Goal: Task Accomplishment & Management: Manage account settings

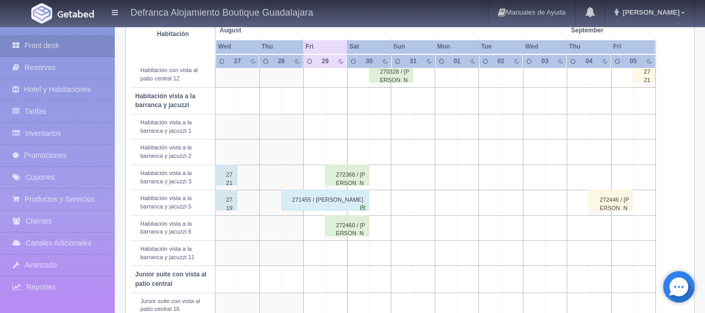
scroll to position [365, 0]
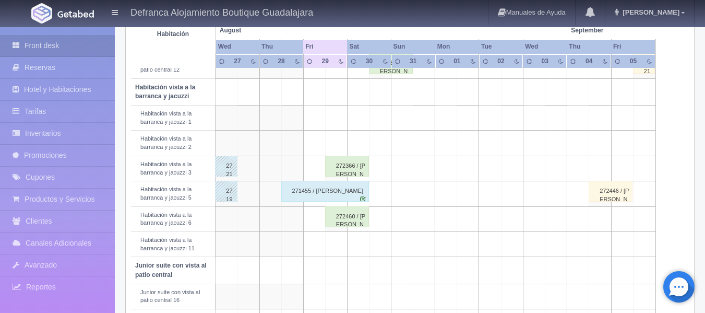
click at [347, 220] on div "272460 / [PERSON_NAME]" at bounding box center [347, 216] width 44 height 21
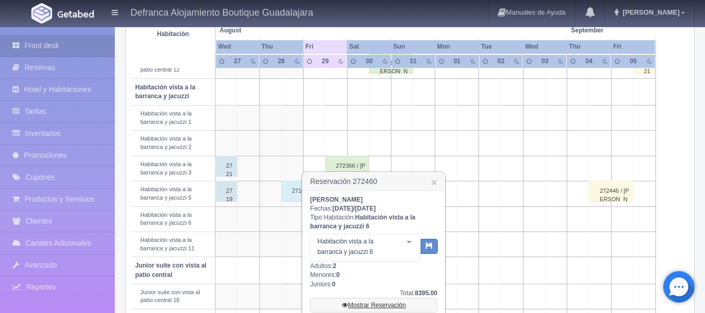
click at [376, 303] on link "Mostrar Reservación" at bounding box center [373, 304] width 127 height 15
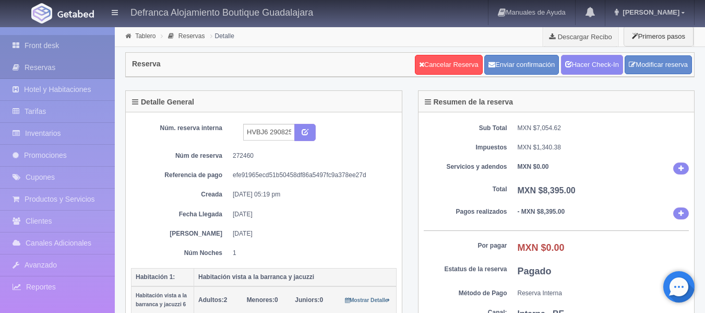
click at [61, 44] on link "Front desk" at bounding box center [57, 45] width 115 height 21
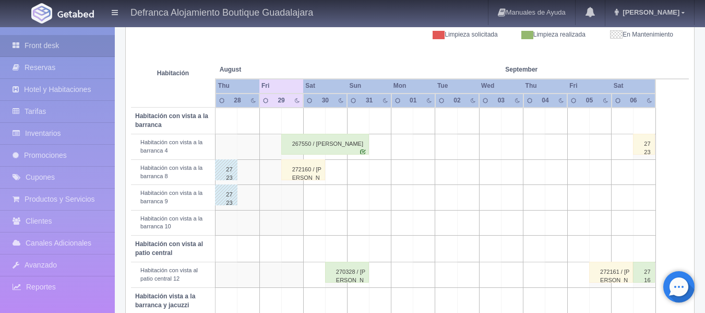
scroll to position [209, 0]
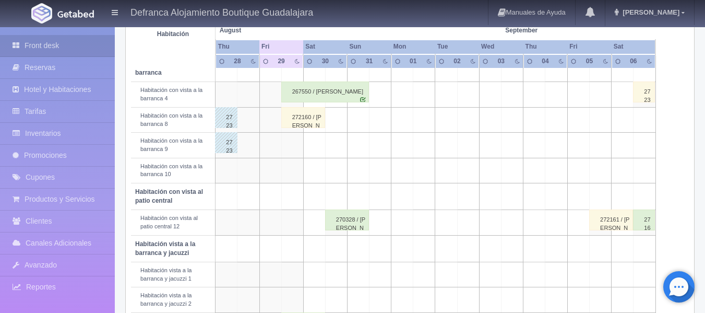
click at [298, 117] on div "272160 / [PERSON_NAME] Caro [PERSON_NAME]" at bounding box center [303, 117] width 44 height 21
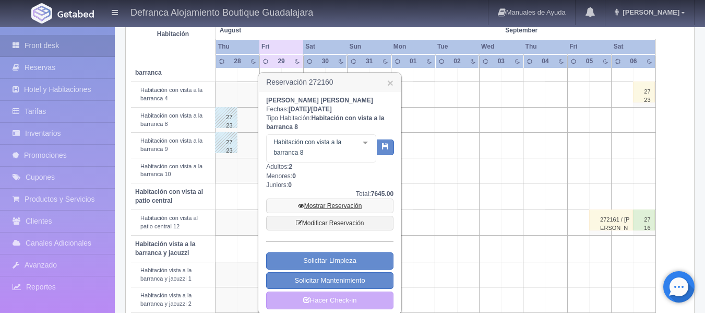
click at [326, 203] on link "Mostrar Reservación" at bounding box center [329, 205] width 127 height 15
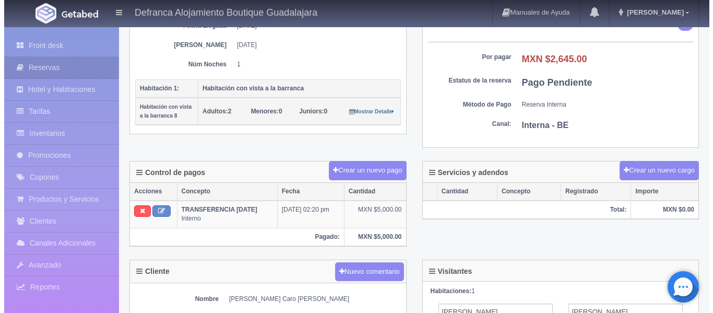
scroll to position [209, 0]
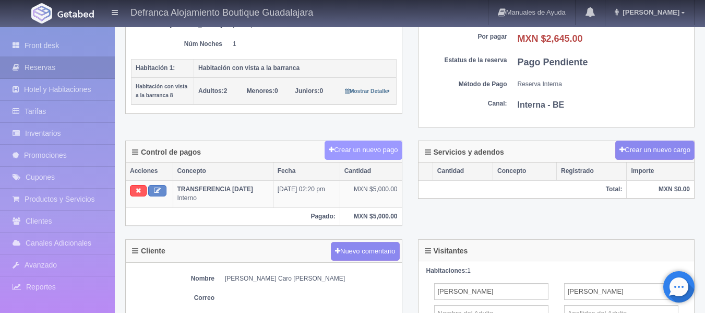
click at [367, 148] on button "Crear un nuevo pago" at bounding box center [363, 149] width 77 height 19
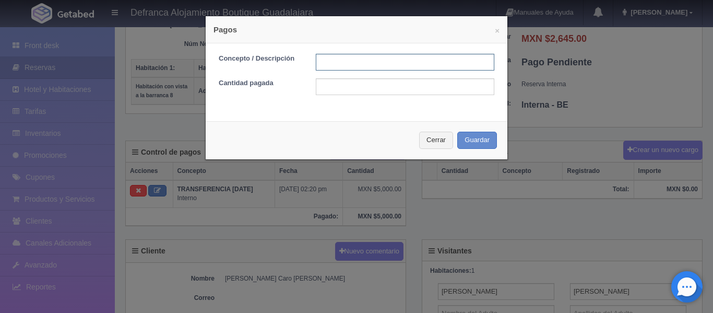
click at [369, 60] on input "text" at bounding box center [405, 62] width 178 height 17
type input "EFECTIVO"
click at [344, 86] on input "text" at bounding box center [405, 86] width 178 height 17
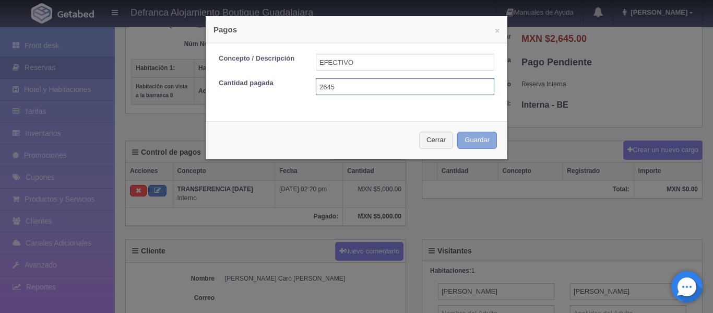
type input "2645"
click at [467, 137] on button "Guardar" at bounding box center [477, 140] width 40 height 17
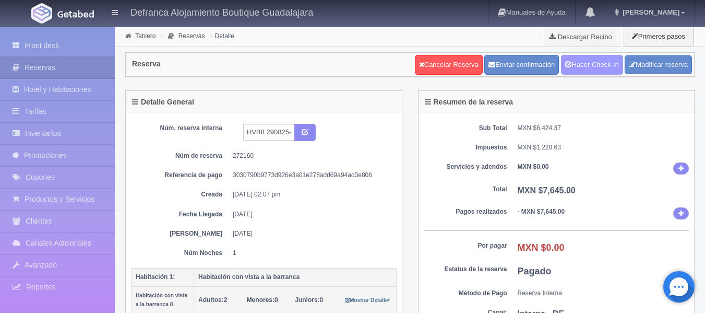
click at [574, 66] on link "Hacer Check-In" at bounding box center [592, 65] width 62 height 20
click at [128, 36] on icon at bounding box center [128, 36] width 11 height 6
click at [145, 34] on link "Tablero" at bounding box center [145, 35] width 20 height 7
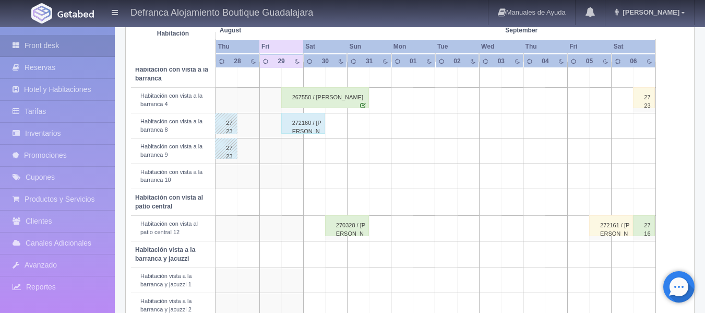
scroll to position [209, 0]
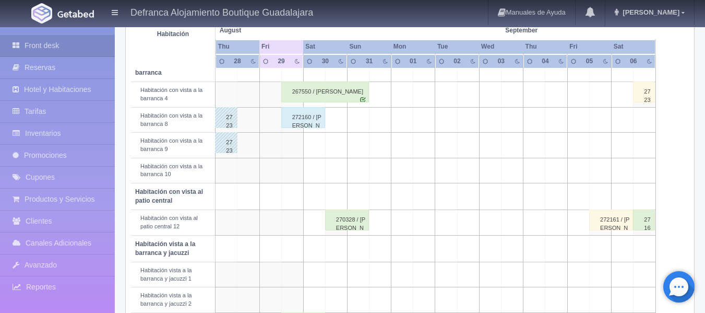
click at [297, 93] on div "267550 / [PERSON_NAME]" at bounding box center [325, 91] width 88 height 21
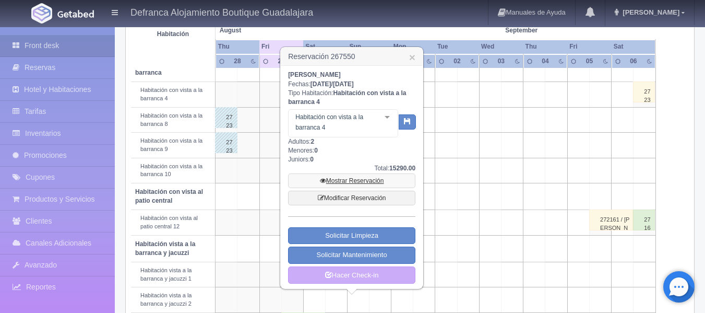
click at [336, 182] on link "Mostrar Reservación" at bounding box center [351, 180] width 127 height 15
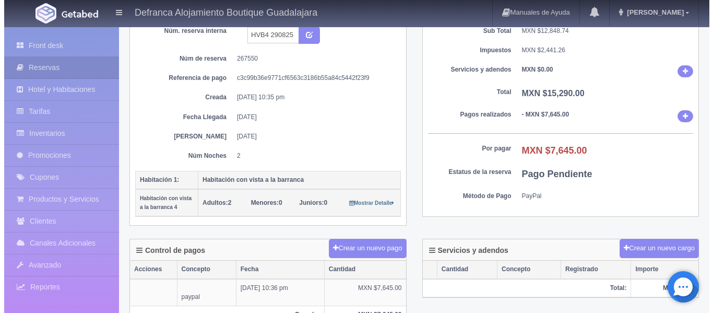
scroll to position [104, 0]
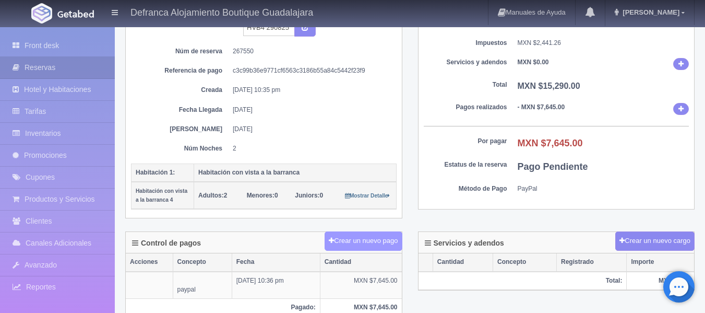
click at [344, 244] on button "Crear un nuevo pago" at bounding box center [363, 240] width 77 height 19
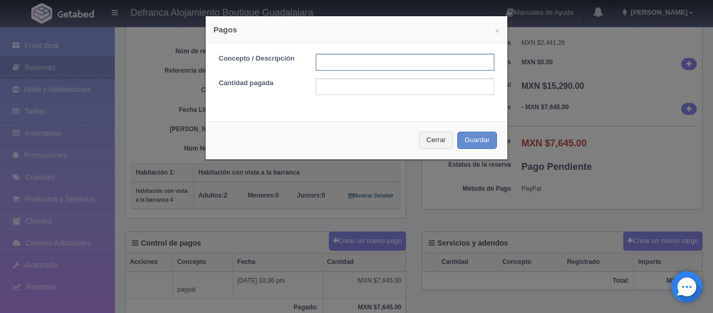
click at [337, 64] on input "text" at bounding box center [405, 62] width 178 height 17
type input "TARJETA DE CREDITO"
click at [348, 85] on input "text" at bounding box center [405, 86] width 178 height 17
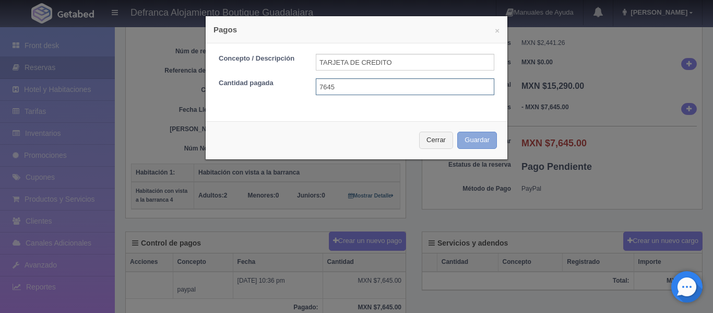
type input "7645"
click at [472, 144] on button "Guardar" at bounding box center [477, 140] width 40 height 17
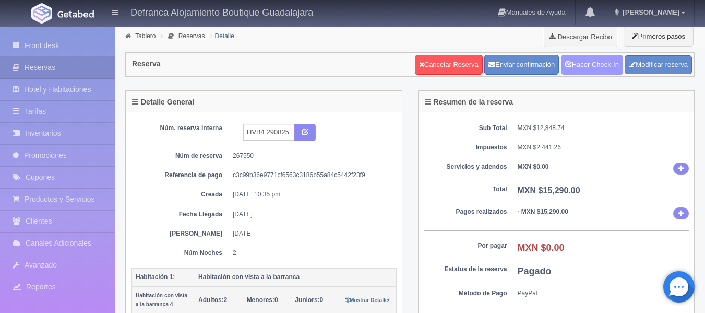
click at [586, 66] on link "Hacer Check-In" at bounding box center [592, 65] width 62 height 20
click at [146, 33] on link "Tablero" at bounding box center [145, 35] width 20 height 7
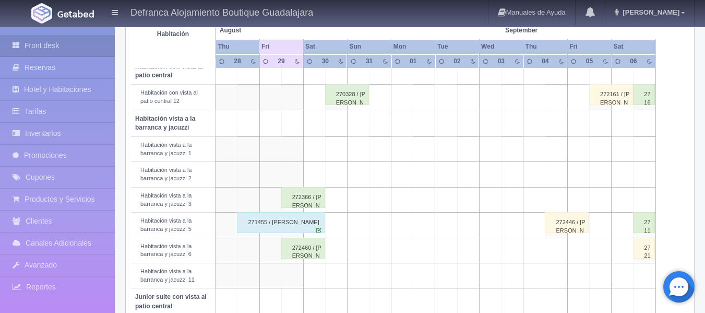
scroll to position [365, 0]
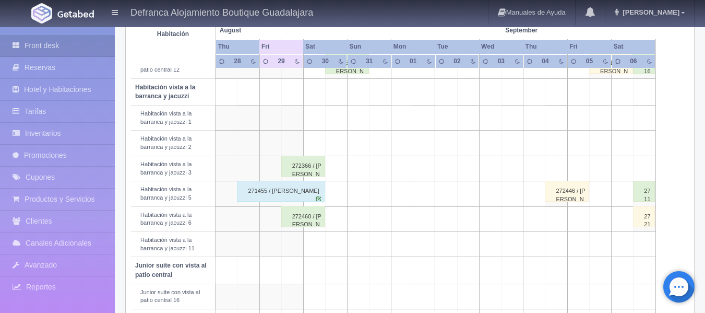
click at [309, 173] on div "272366 / JORGE GARCÍA" at bounding box center [303, 166] width 44 height 21
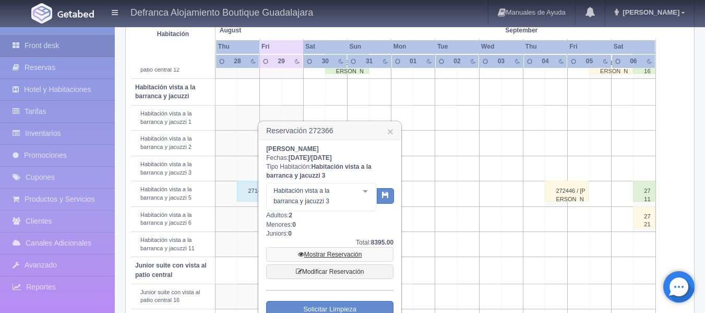
click at [318, 254] on link "Mostrar Reservación" at bounding box center [329, 254] width 127 height 15
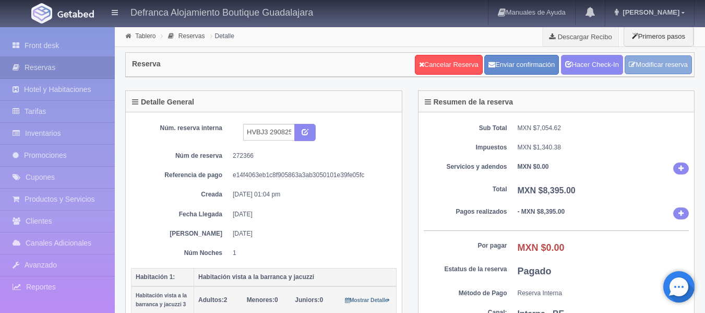
click at [667, 69] on link "Modificar reserva" at bounding box center [658, 64] width 67 height 19
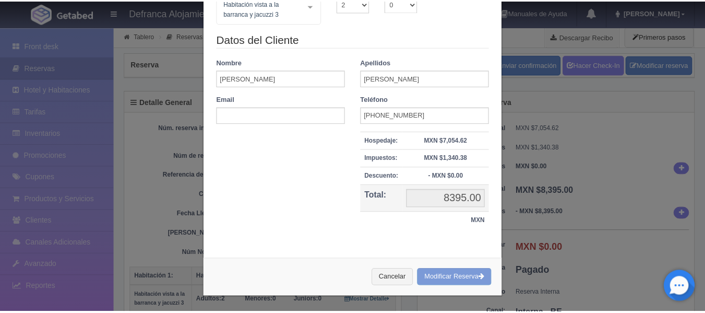
scroll to position [109, 0]
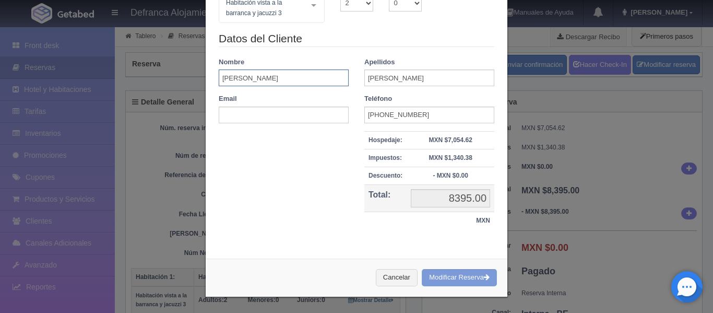
click at [293, 80] on input "[PERSON_NAME]" at bounding box center [284, 77] width 130 height 17
type input "[PERSON_NAME] Y/O"
click at [411, 78] on input "[PERSON_NAME]" at bounding box center [429, 77] width 130 height 17
type input "G"
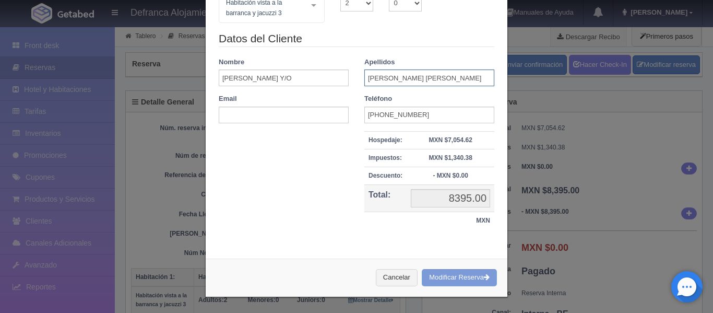
type input "[PERSON_NAME] [PERSON_NAME]"
click at [432, 276] on div "Cancelar Modificar Reserva" at bounding box center [357, 277] width 302 height 38
click at [476, 276] on div "Cancelar Modificar Reserva" at bounding box center [357, 277] width 302 height 38
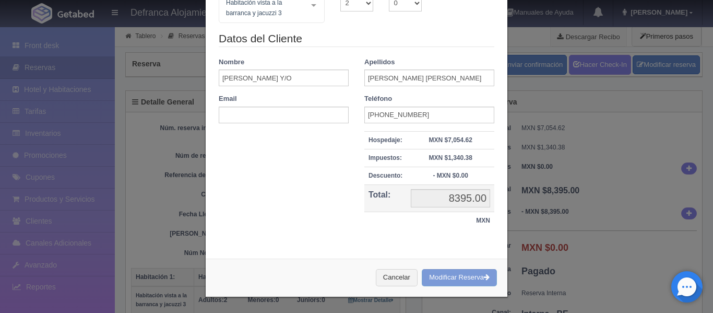
click at [476, 276] on div "Cancelar Modificar Reserva" at bounding box center [357, 277] width 302 height 38
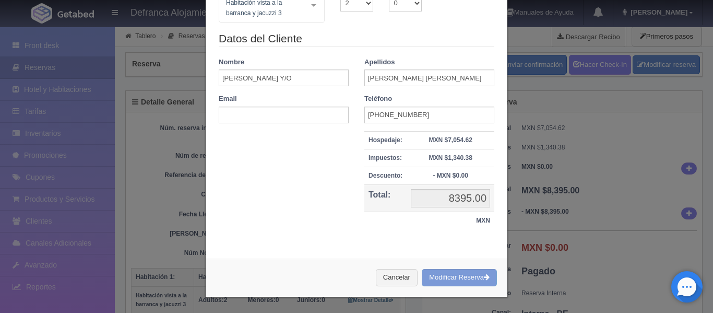
click at [476, 276] on div "Cancelar Modificar Reserva" at bounding box center [357, 277] width 302 height 38
click at [280, 78] on input "JORGE GARCÍA Y/O" at bounding box center [284, 77] width 130 height 17
type input "JORGE GARCÍA O"
click at [439, 277] on div "Cancelar Modificar Reserva" at bounding box center [357, 277] width 302 height 38
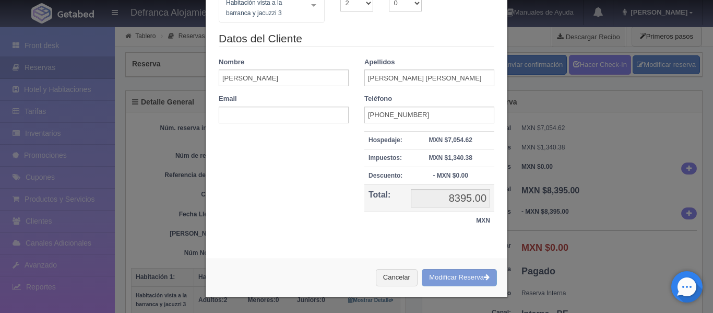
click at [439, 277] on div "Cancelar Modificar Reserva" at bounding box center [357, 277] width 302 height 38
click at [483, 277] on div "Cancelar Modificar Reserva" at bounding box center [357, 277] width 302 height 38
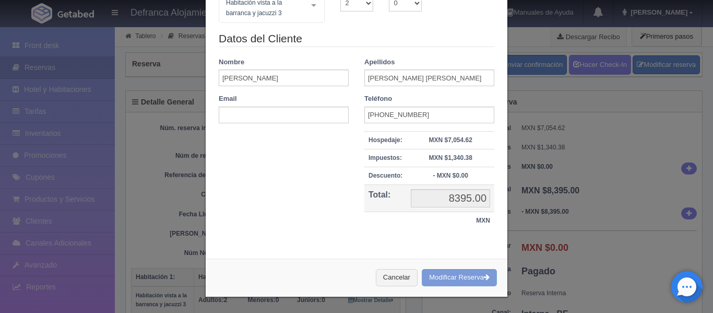
click at [483, 277] on div "Cancelar Modificar Reserva" at bounding box center [357, 277] width 302 height 38
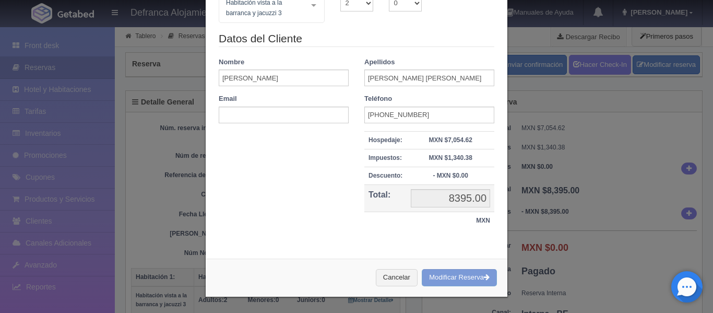
click at [483, 277] on div "Cancelar Modificar Reserva" at bounding box center [357, 277] width 302 height 38
drag, startPoint x: 364, startPoint y: 79, endPoint x: 482, endPoint y: 82, distance: 118.0
click at [482, 82] on input "J. TRINIDAD GÓMEZ BAÑUELOS" at bounding box center [429, 77] width 130 height 17
click at [287, 77] on input "JORGE GARCÍA O" at bounding box center [284, 77] width 130 height 17
type input "[PERSON_NAME]"
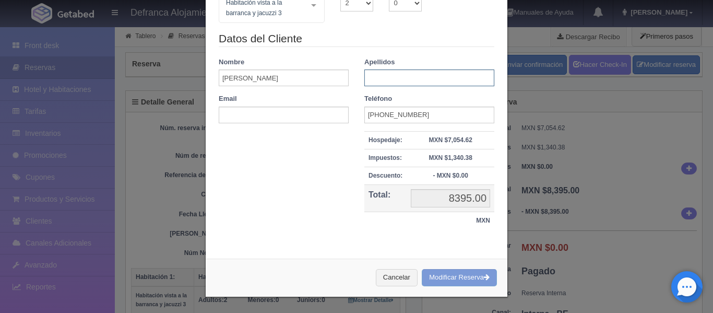
click at [414, 78] on input "text" at bounding box center [429, 77] width 130 height 17
type input "[PERSON_NAME]"
click at [290, 78] on input "[PERSON_NAME]" at bounding box center [284, 77] width 130 height 17
type input "[PERSON_NAME]"
click at [452, 279] on div "Cancelar Modificar Reserva" at bounding box center [357, 277] width 302 height 38
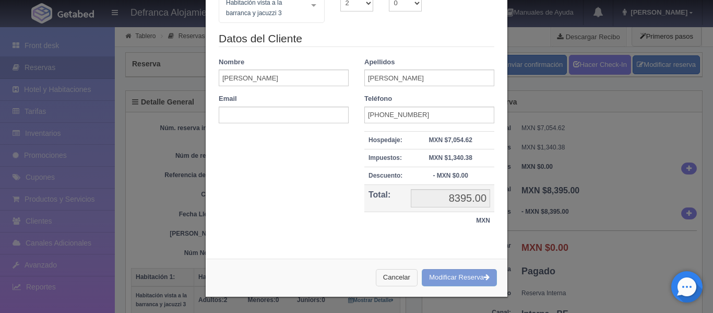
click at [384, 278] on button "Cancelar" at bounding box center [397, 277] width 42 height 17
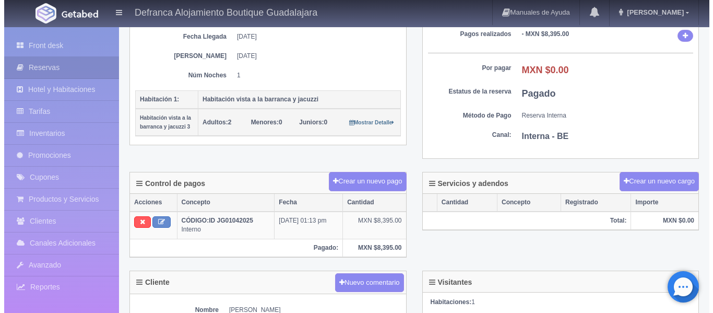
scroll to position [209, 0]
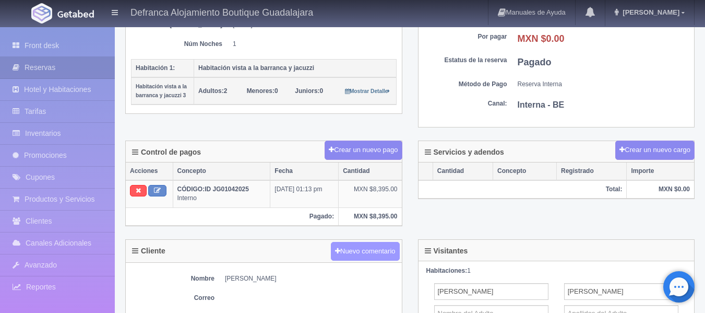
click at [366, 250] on button "Nuevo comentario" at bounding box center [365, 251] width 69 height 19
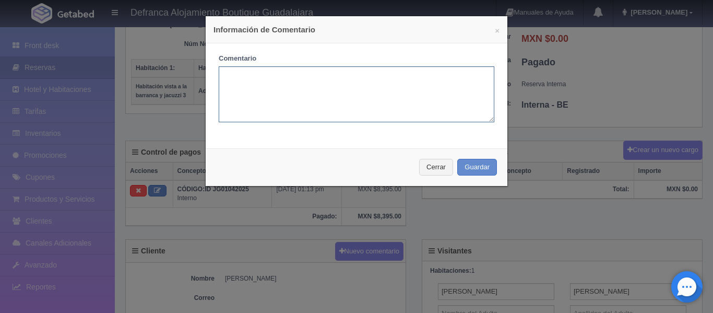
click at [279, 83] on textarea at bounding box center [357, 94] width 276 height 56
type textarea "R"
paste textarea "J. TRINIDAD GÓMEZ BAÑUELOS"
click at [279, 83] on textarea "TRANSFIERE EL CJ. TRINIDAD GÓMEZ BAÑUELOSERTIFICADO VALE A" at bounding box center [357, 94] width 276 height 56
click at [279, 75] on textarea "TRANSFIERE EL CJ. TRINIDAD GÓMEZ BAÑUELOSERTIFICADO VALE A" at bounding box center [357, 94] width 276 height 56
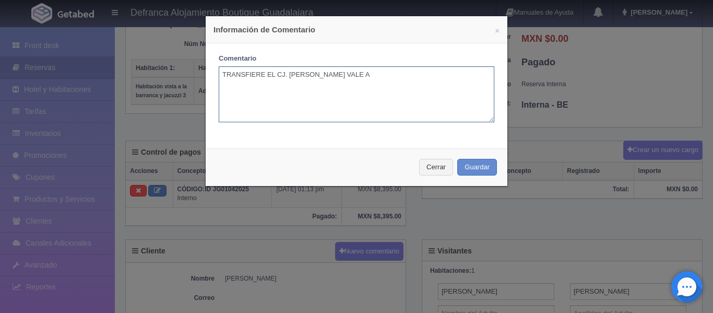
drag, startPoint x: 382, startPoint y: 71, endPoint x: 460, endPoint y: 68, distance: 78.4
click at [460, 68] on textarea "TRANSFIERE EL CJ. TRINIDAD GÓMEZ BAÑUELOSERTIFICADO VALE A" at bounding box center [357, 94] width 276 height 56
click at [278, 73] on textarea "TRANSFIERE EL CJ. TRINIDAD GÓMEZ BAÑUELOS" at bounding box center [357, 94] width 276 height 56
paste textarea "ERTIFICADO VALE A"
click at [476, 75] on textarea "TRANSFIERE EL CERTIFICADO VALE A J. TRINIDAD GÓMEZ BAÑUELOS" at bounding box center [357, 94] width 276 height 56
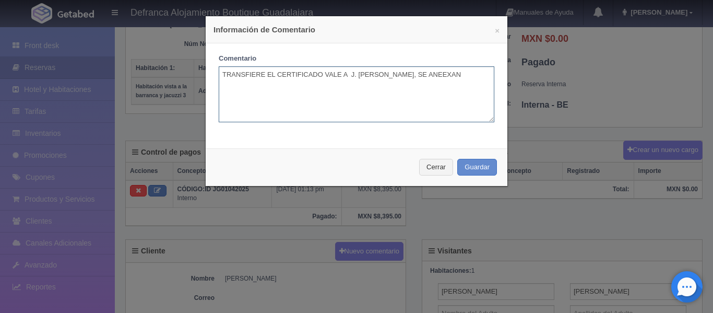
click at [235, 85] on textarea "TRANSFIERE EL CERTIFICADO VALE A J. TRINIDAD GÓMEZ BAÑUELOS, SE ANEEXAN" at bounding box center [357, 94] width 276 height 56
click at [259, 78] on textarea "TRANSFIERE EL CERTIFICADO VALE A J. TRINIDAD GÓMEZ BAÑUELOS, SE ANEXAN" at bounding box center [357, 94] width 276 height 56
click at [310, 89] on textarea "TRANSFIERE EL CERTIFICADO VALE A J. TRINIDAD GÓMEZ BAÑUELOS, SE ANEXAN" at bounding box center [357, 94] width 276 height 56
type textarea "TRANSFIERE EL CERTIFICADO VALE A J. [PERSON_NAME], SE ANEXAN AMBAS IDENTIFICACI…"
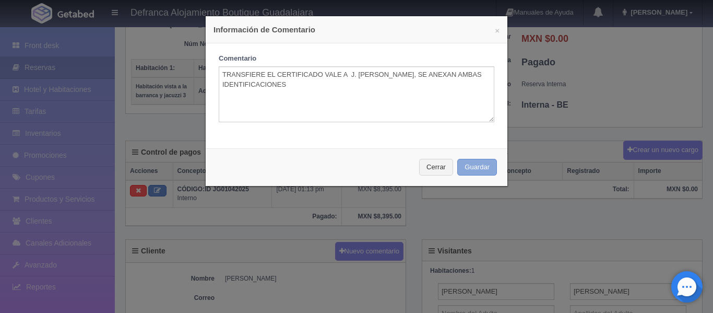
click at [470, 170] on button "Guardar" at bounding box center [477, 167] width 40 height 17
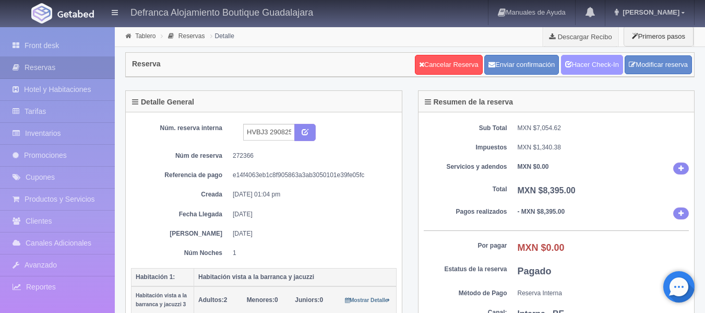
click at [582, 68] on link "Hacer Check-In" at bounding box center [592, 65] width 62 height 20
